Goal: Transaction & Acquisition: Purchase product/service

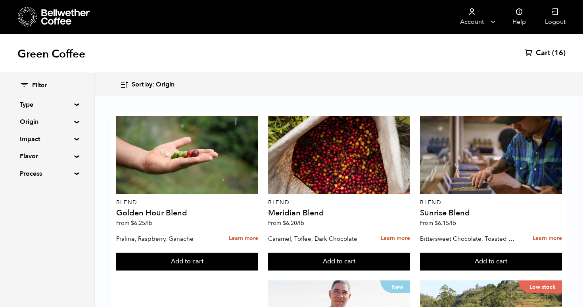
click at [555, 55] on span "(16)" at bounding box center [558, 53] width 13 height 10
click at [553, 52] on span "(16)" at bounding box center [558, 53] width 13 height 10
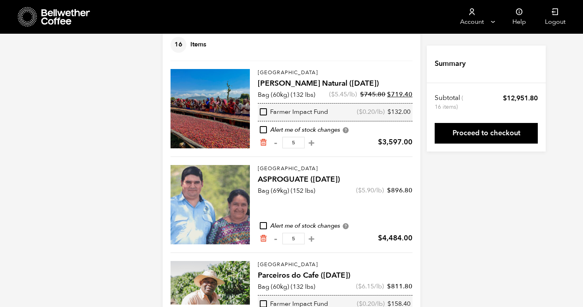
scroll to position [110, 0]
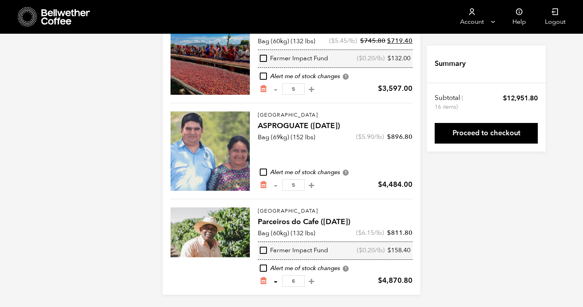
click at [275, 283] on button "-" at bounding box center [275, 281] width 10 height 8
type input "5"
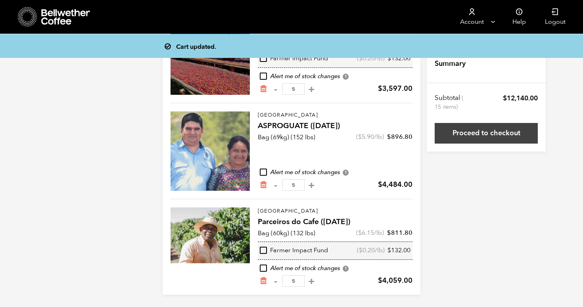
click at [490, 133] on link "Proceed to checkout" at bounding box center [485, 133] width 103 height 21
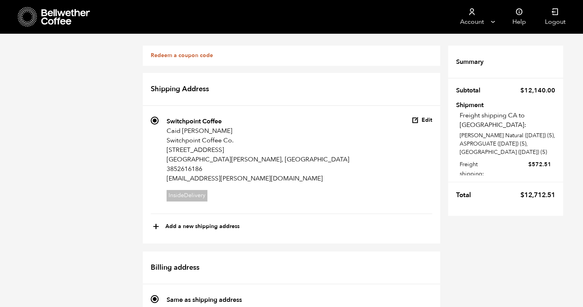
scroll to position [533, 0]
radio input "true"
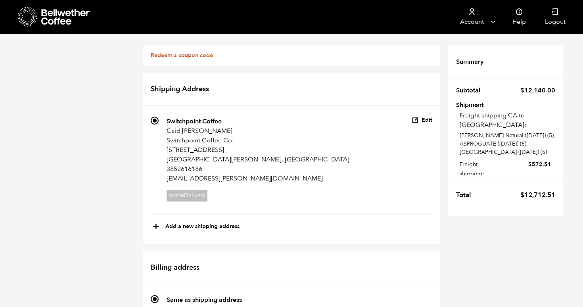
scroll to position [843, 0]
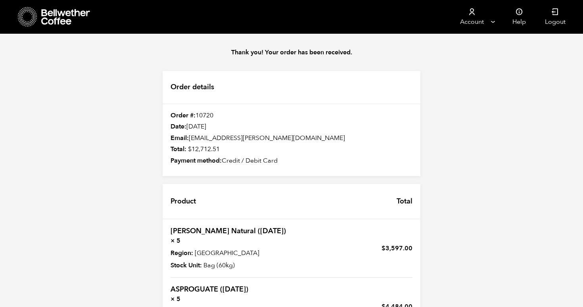
drag, startPoint x: 523, startPoint y: 187, endPoint x: 502, endPoint y: 187, distance: 21.4
click at [521, 187] on div "Thank you! Your order has been received. Order details Order #: 10720 Date: Sep…" at bounding box center [291, 263] width 583 height 458
